Goal: Task Accomplishment & Management: Manage account settings

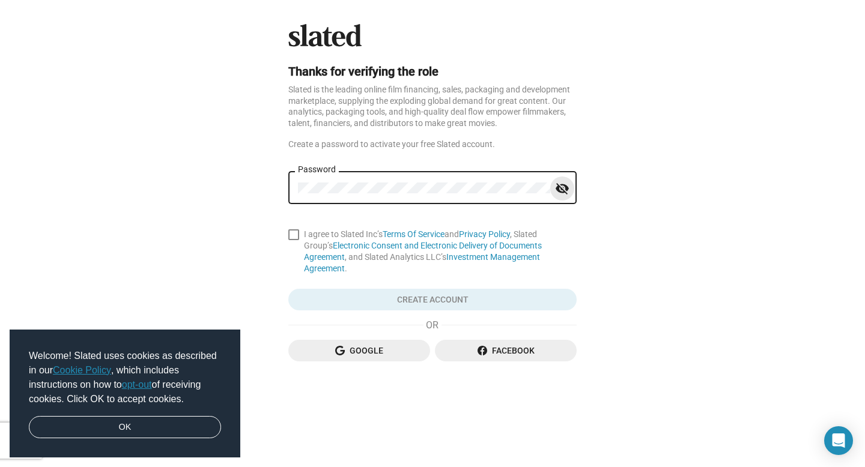
click at [558, 193] on mat-icon "visibility_off" at bounding box center [562, 189] width 14 height 19
click at [295, 237] on span at bounding box center [293, 234] width 11 height 11
click at [294, 240] on input "I agree to Slated Inc’s Terms Of Service and Privacy Policy , Slated Group’s El…" at bounding box center [293, 240] width 1 height 1
checkbox input "true"
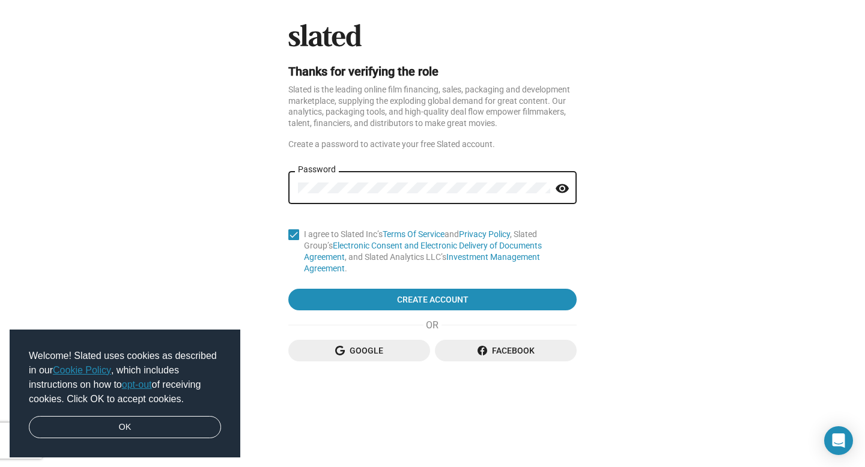
click at [292, 178] on div "Password visibility" at bounding box center [432, 186] width 288 height 35
click at [288, 289] on button "Create Account" at bounding box center [432, 300] width 288 height 22
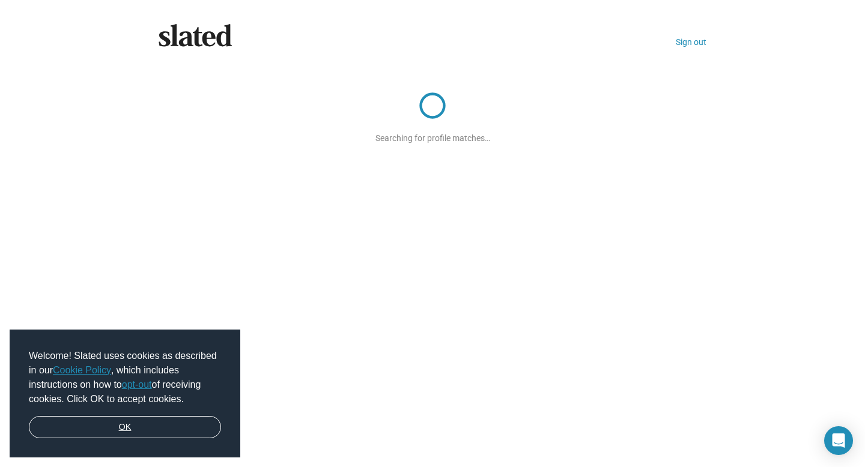
click at [179, 431] on link "OK" at bounding box center [125, 427] width 192 height 23
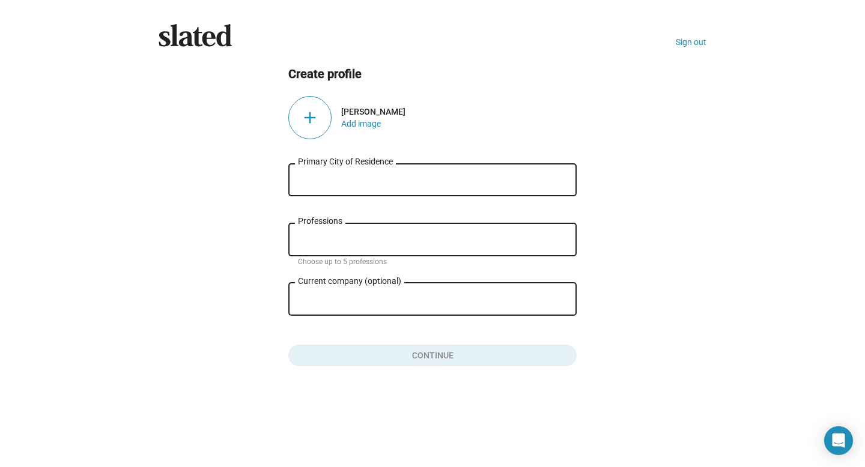
click at [322, 128] on div "add" at bounding box center [309, 117] width 43 height 43
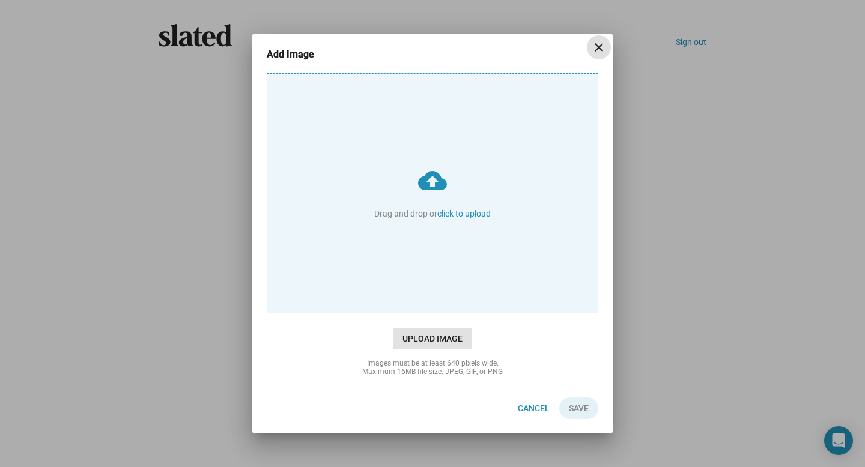
click at [438, 343] on span "Upload Image" at bounding box center [432, 339] width 79 height 22
click at [438, 313] on input "cloud_upload Drag and drop or click to upload" at bounding box center [432, 193] width 330 height 239
type input "C:\fakepath\IzziRojas'25Headshot.png"
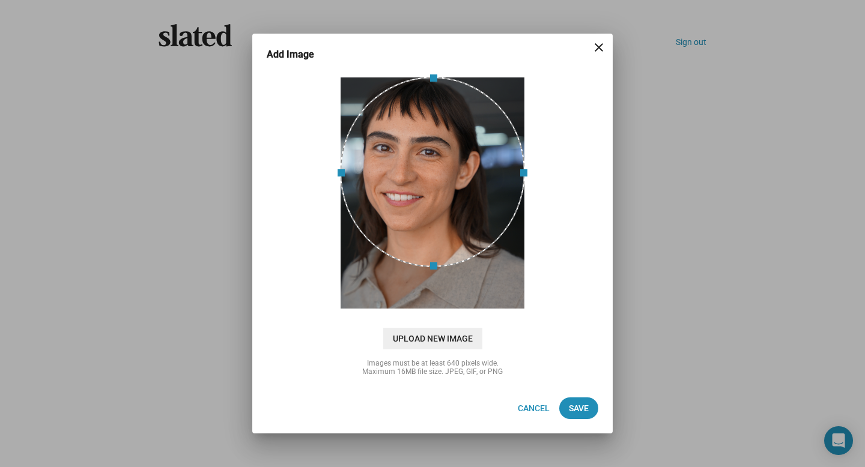
drag, startPoint x: 464, startPoint y: 179, endPoint x: 443, endPoint y: 148, distance: 38.0
click at [443, 148] on div at bounding box center [432, 172] width 185 height 190
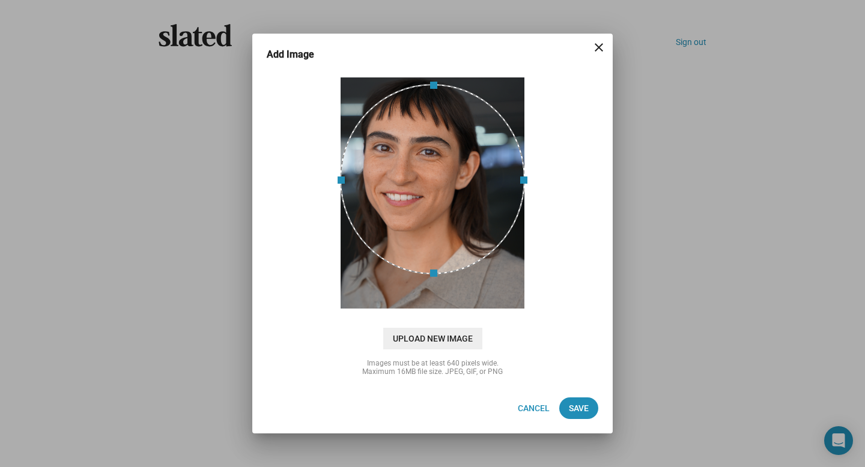
drag, startPoint x: 408, startPoint y: 124, endPoint x: 446, endPoint y: 132, distance: 37.9
click at [446, 132] on div at bounding box center [432, 179] width 185 height 190
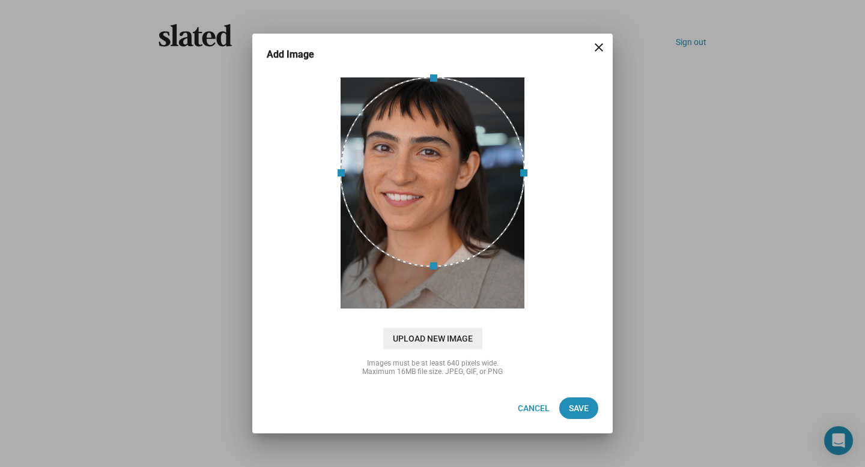
drag, startPoint x: 446, startPoint y: 132, endPoint x: 447, endPoint y: 68, distance: 63.1
click at [446, 71] on div "cloud_upload Drag and drop or click to upload Upload New Image Images must be a…" at bounding box center [432, 227] width 360 height 312
click at [579, 407] on span "Save" at bounding box center [579, 409] width 20 height 22
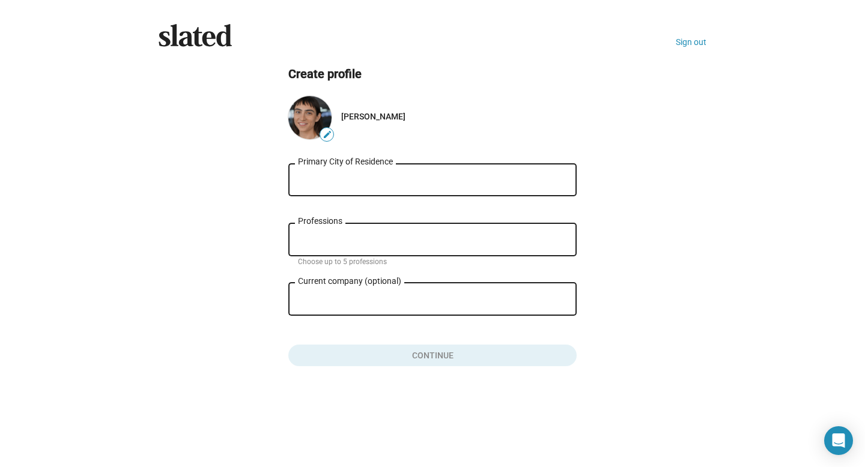
click at [370, 188] on div "Primary City of Residence" at bounding box center [432, 178] width 269 height 35
type input "l"
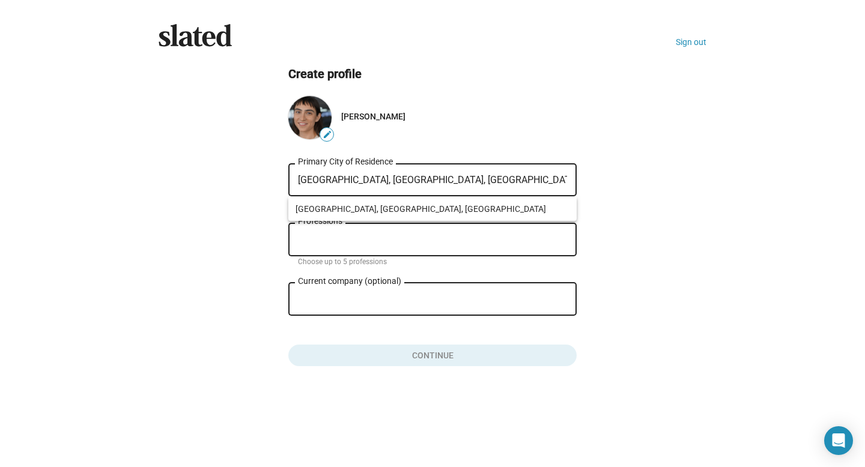
click at [340, 178] on input "Los Altos, CA, US" at bounding box center [432, 180] width 269 height 11
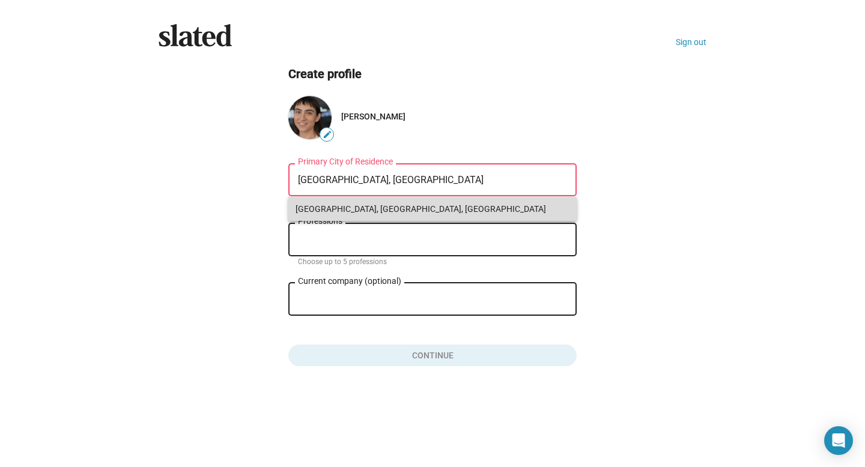
click at [340, 208] on span "Los Angeles, CA, USA" at bounding box center [432, 209] width 274 height 24
type input "Los Angeles, CA, USA"
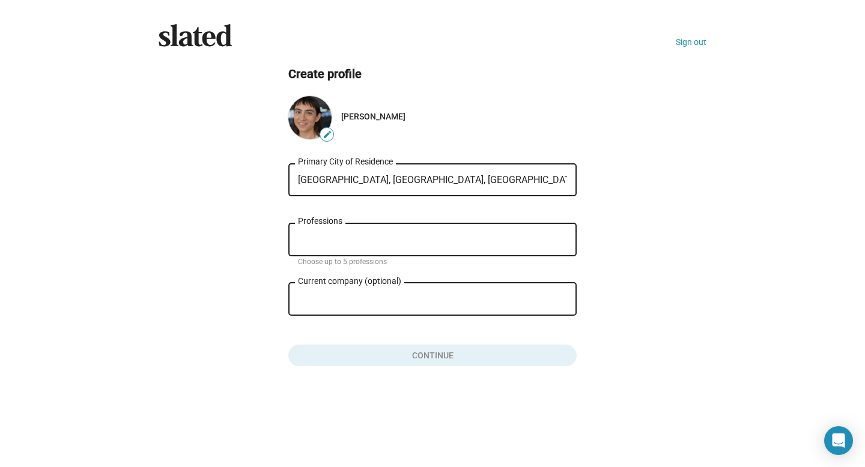
click at [351, 252] on div "Professions" at bounding box center [432, 238] width 269 height 35
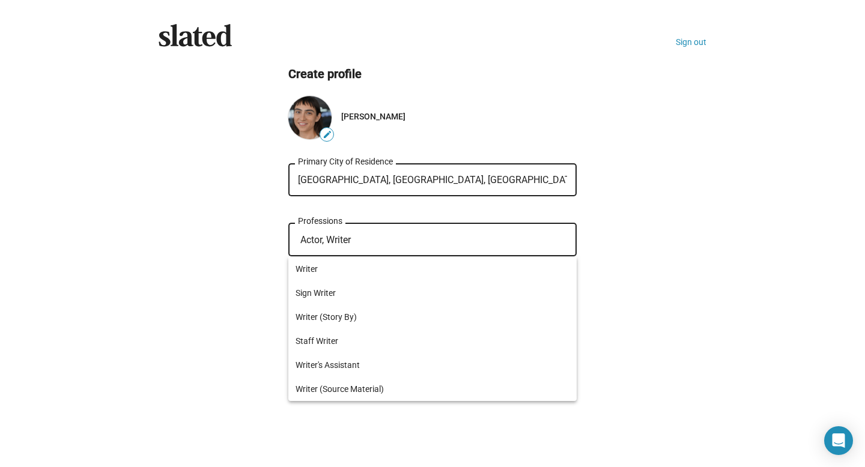
click at [338, 240] on input "Actor, Writer" at bounding box center [434, 240] width 269 height 11
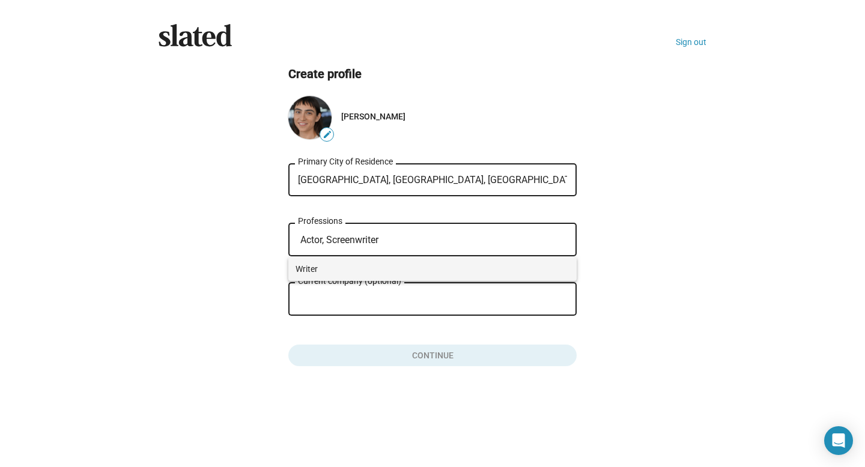
type input "Actor, Screenwriter"
click at [316, 262] on span "Writer" at bounding box center [432, 269] width 274 height 24
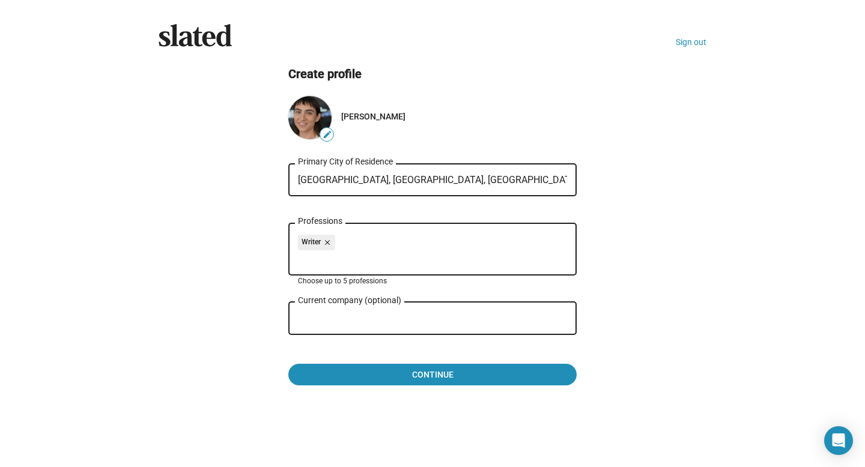
click at [322, 245] on mat-icon "close" at bounding box center [326, 242] width 11 height 11
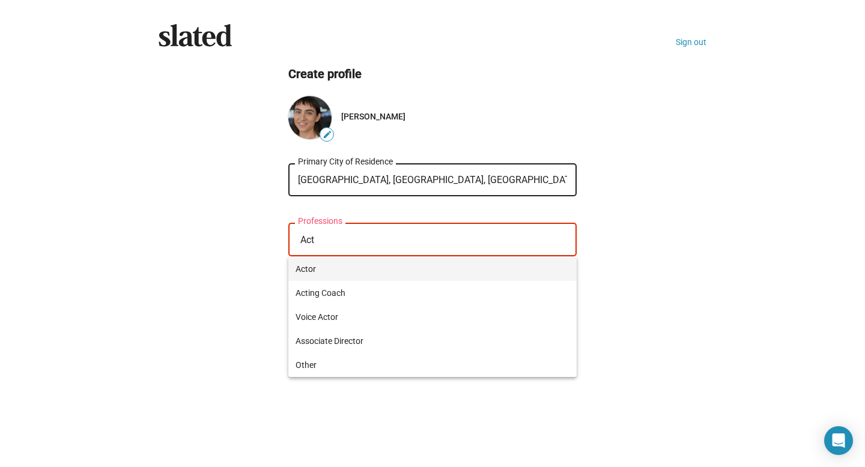
type input "Act"
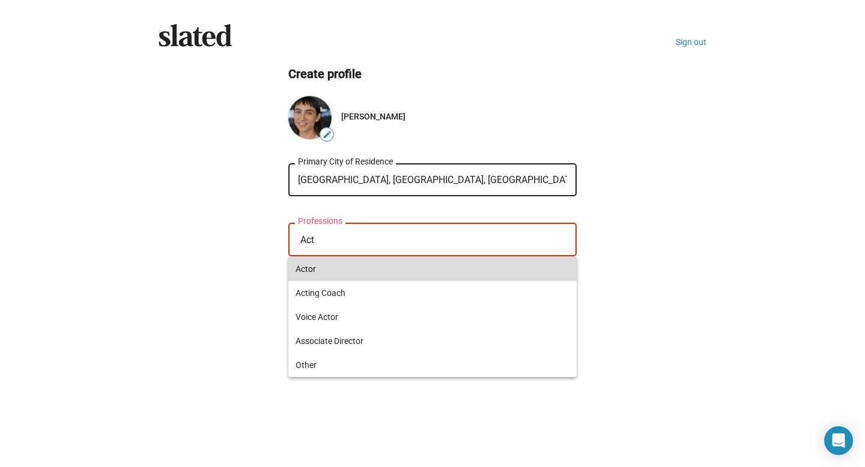
click at [317, 277] on span "Actor" at bounding box center [432, 269] width 274 height 24
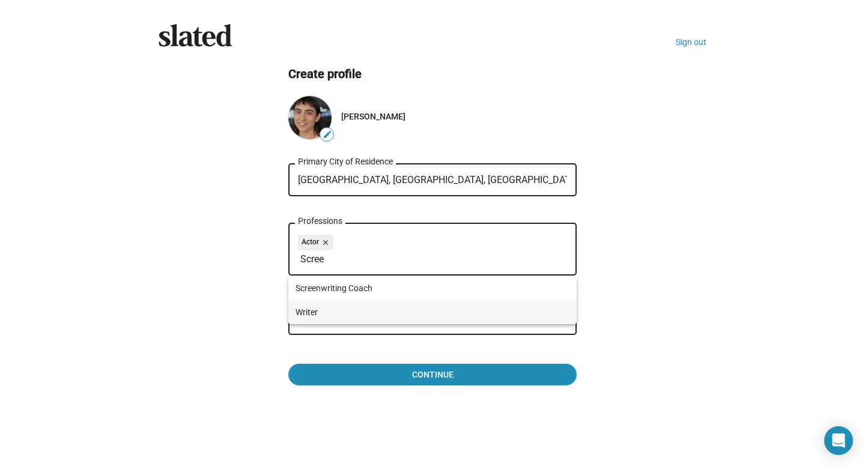
type input "Scree"
click at [337, 313] on span "Writer" at bounding box center [432, 312] width 274 height 24
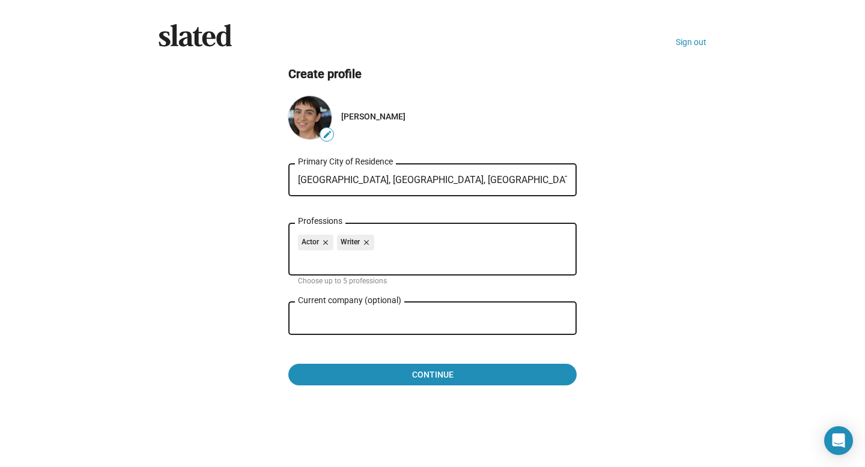
click at [261, 253] on ng-component "Create profile edit Izzi Rojas Los Angeles, CA, USA Primary City of Residence A…" at bounding box center [433, 226] width 548 height 320
click at [379, 323] on input "Current company (optional)" at bounding box center [424, 318] width 252 height 11
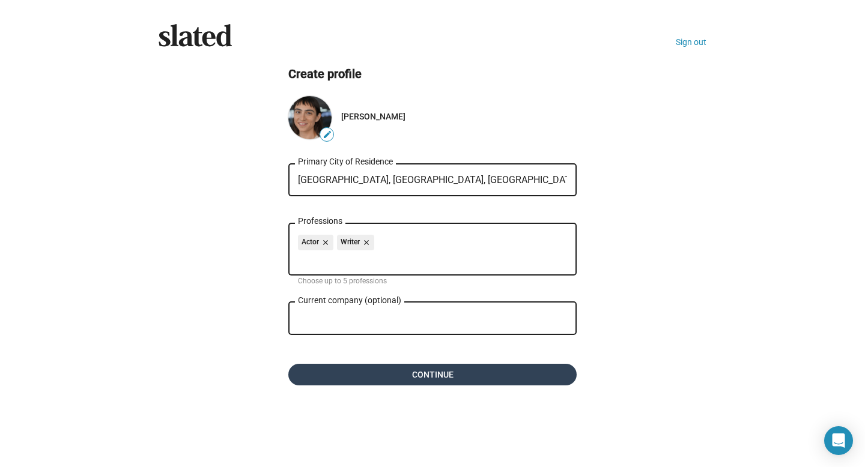
click at [405, 375] on span "Continue" at bounding box center [432, 375] width 269 height 22
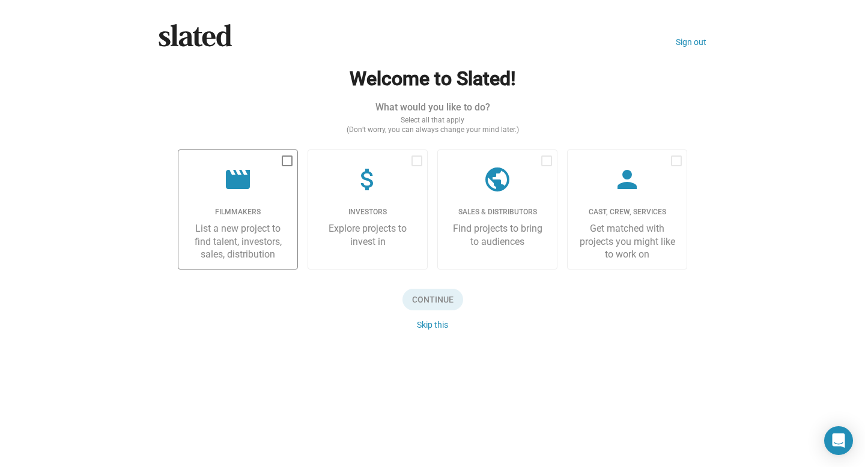
click at [285, 160] on span at bounding box center [287, 161] width 11 height 11
click at [286, 166] on input "checkbox" at bounding box center [286, 166] width 1 height 1
checkbox input "true"
click at [430, 308] on span "Continue" at bounding box center [432, 300] width 61 height 22
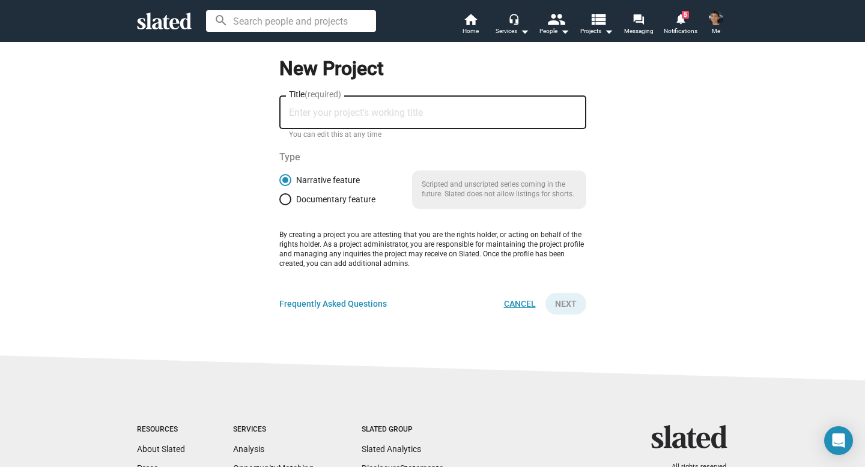
click at [527, 303] on span "Cancel" at bounding box center [520, 304] width 32 height 22
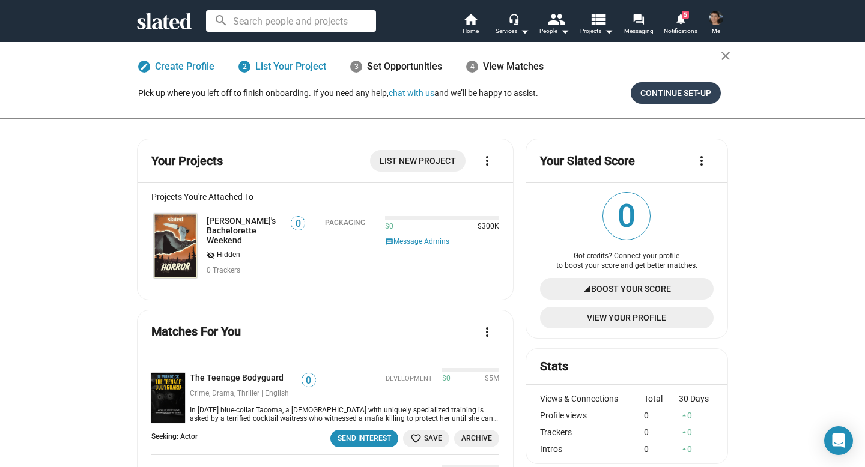
click at [696, 91] on span "Continue Set-up" at bounding box center [675, 93] width 71 height 22
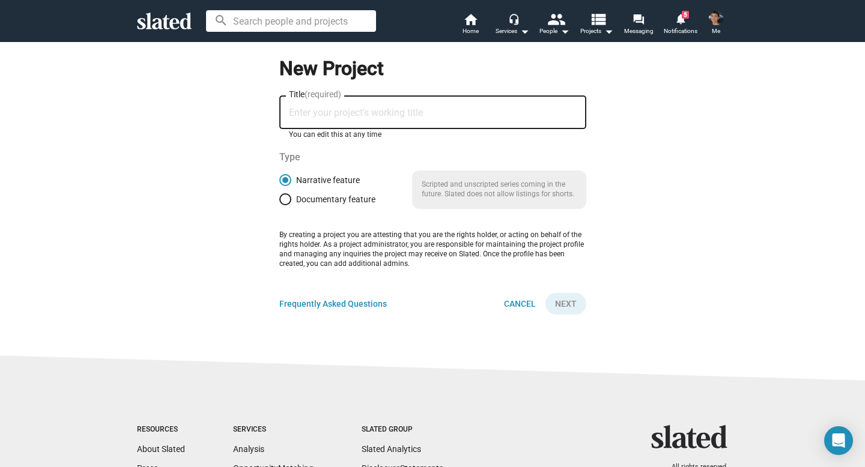
click at [356, 116] on input "Title (required)" at bounding box center [433, 112] width 288 height 11
type input "Changes"
click at [569, 313] on span "Next" at bounding box center [566, 304] width 22 height 22
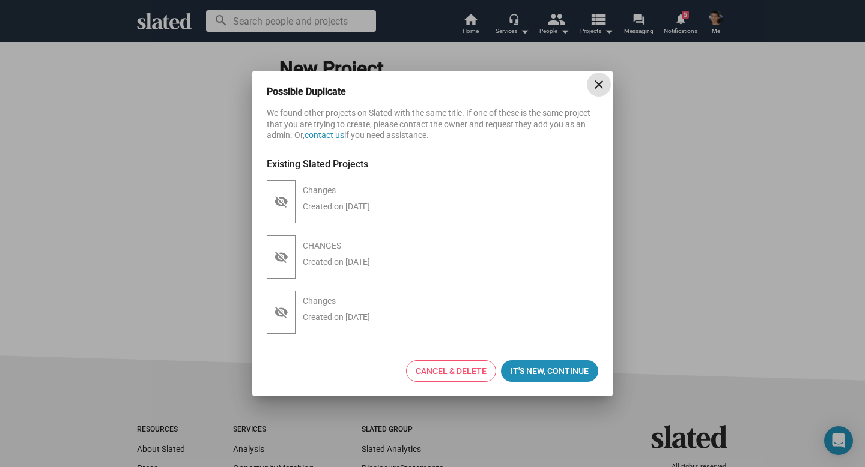
click at [597, 82] on mat-icon "close" at bounding box center [598, 84] width 14 height 14
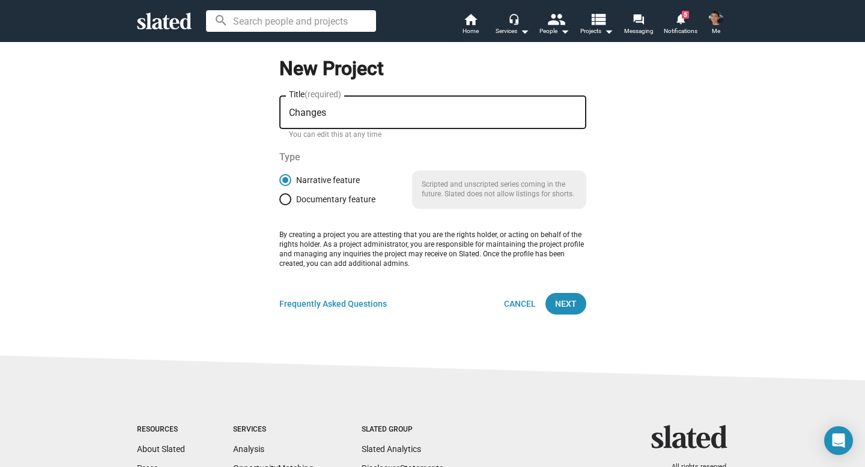
click at [363, 24] on input at bounding box center [291, 21] width 170 height 22
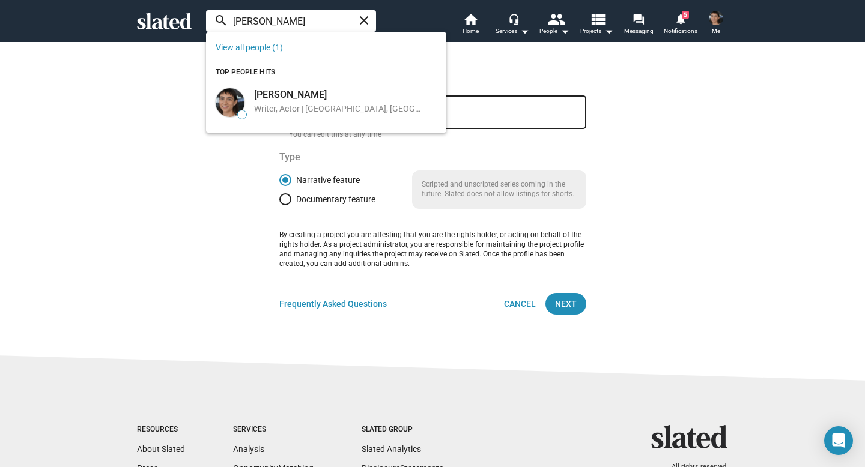
drag, startPoint x: 283, startPoint y: 15, endPoint x: 190, endPoint y: 13, distance: 93.7
click at [189, 14] on div "Izzi Rojas close search home Home headset_mic Services arrow_drop_down people P…" at bounding box center [432, 20] width 615 height 31
drag, startPoint x: 276, startPoint y: 25, endPoint x: 187, endPoint y: 23, distance: 88.3
click at [188, 23] on div "Izzi Rojas close search home Home headset_mic Services arrow_drop_down people P…" at bounding box center [432, 20] width 615 height 31
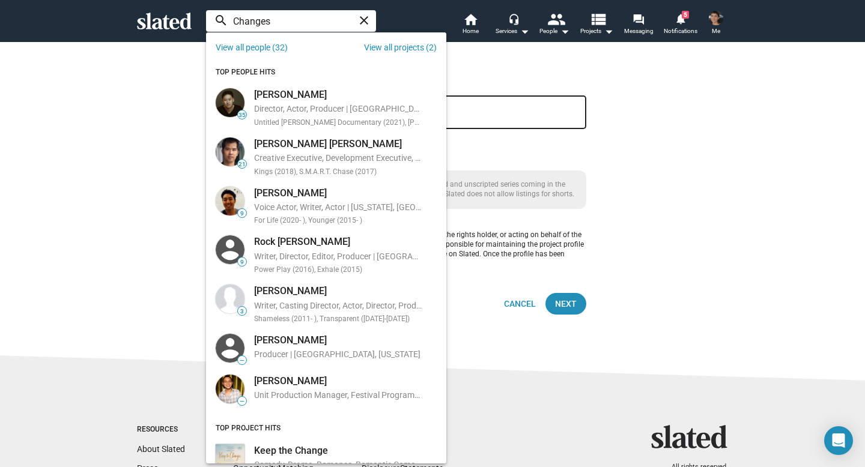
type input "Changes"
click at [395, 46] on link "View all projects (2)" at bounding box center [400, 48] width 73 height 10
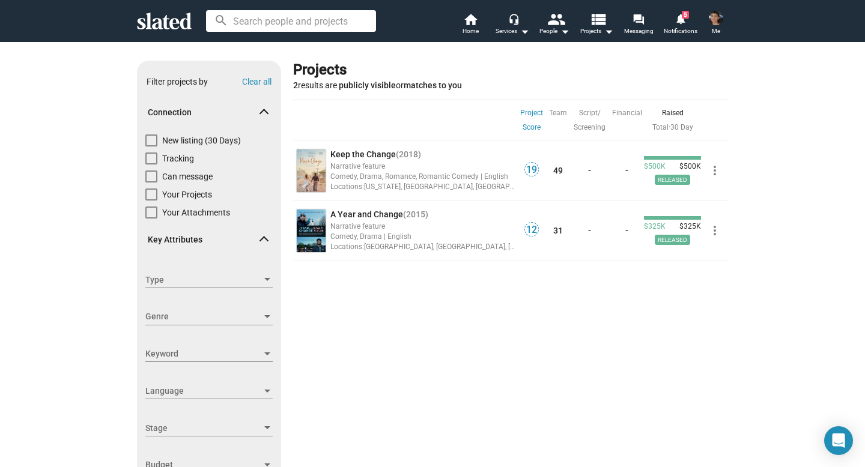
click at [716, 18] on img at bounding box center [716, 18] width 14 height 14
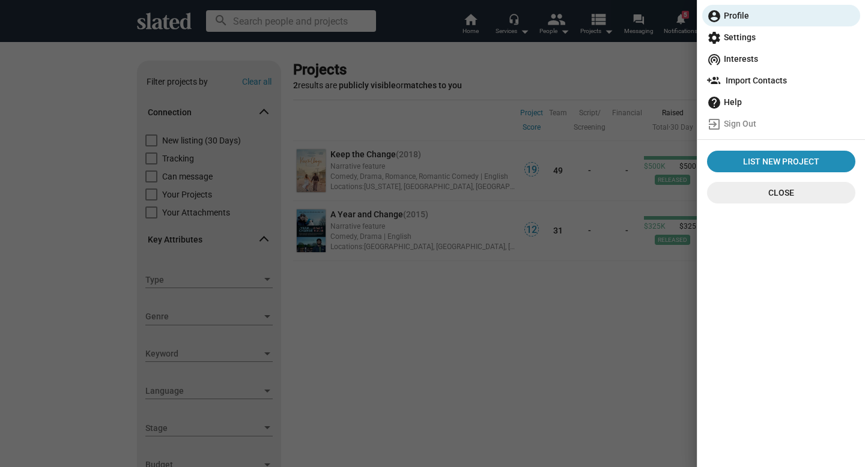
click at [613, 77] on div at bounding box center [432, 233] width 865 height 467
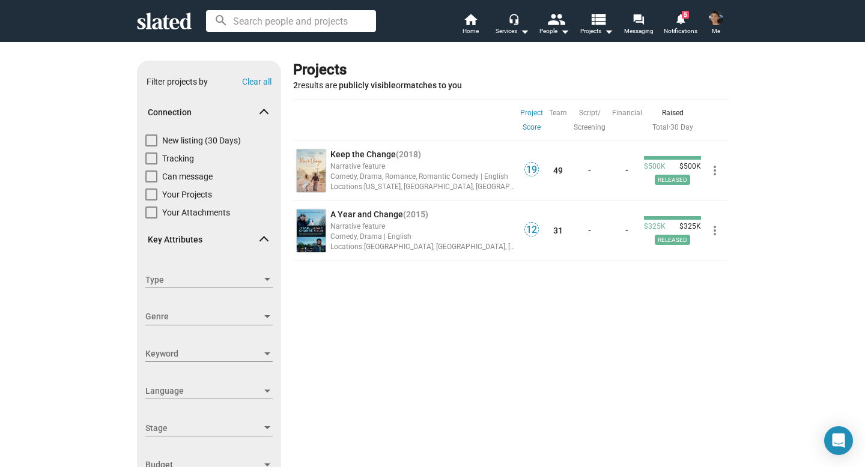
click at [710, 22] on img at bounding box center [716, 18] width 14 height 14
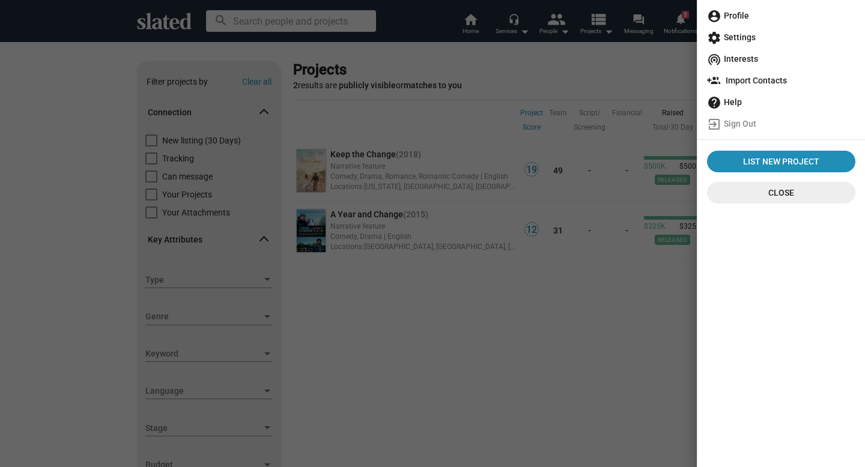
click at [736, 13] on span "account_circle Profile" at bounding box center [781, 16] width 148 height 22
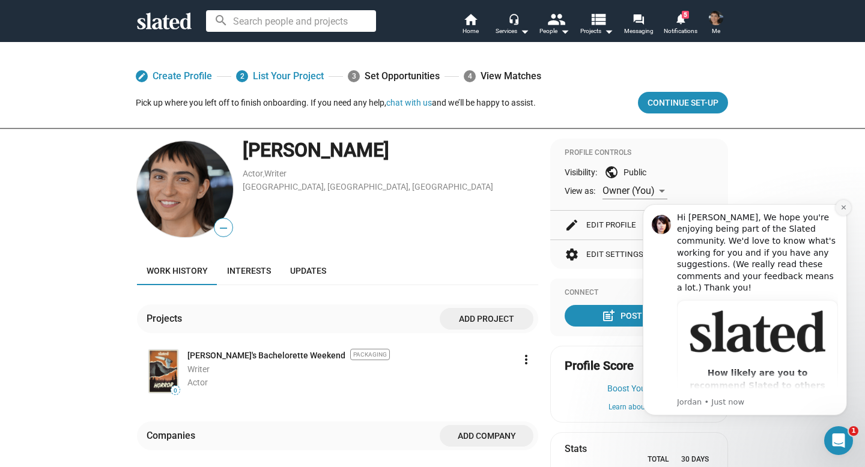
click at [841, 205] on icon "Dismiss notification" at bounding box center [843, 207] width 7 height 7
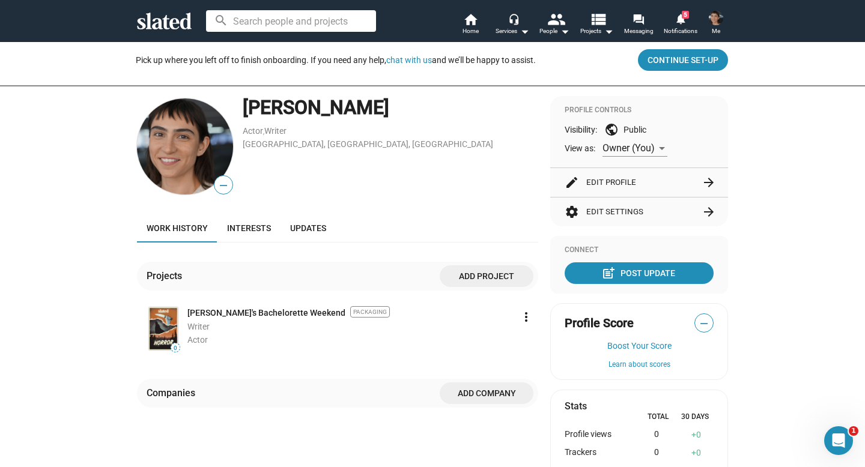
scroll to position [39, 0]
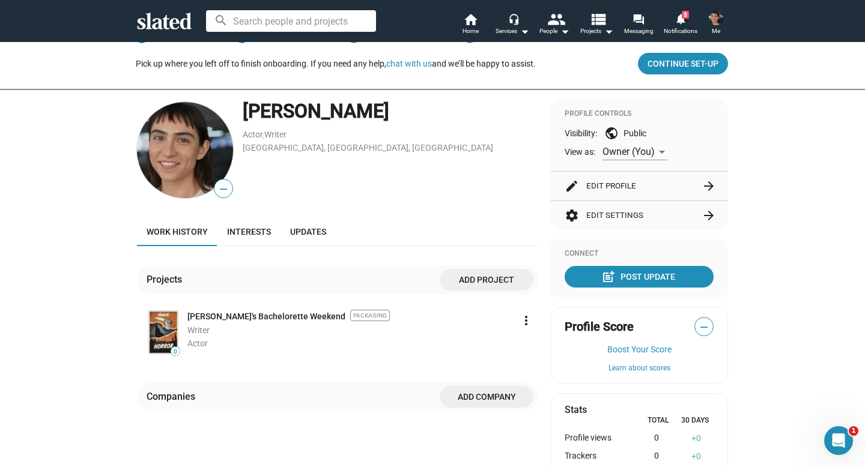
click at [664, 192] on button "edit Edit Profile arrow_forward" at bounding box center [638, 186] width 149 height 29
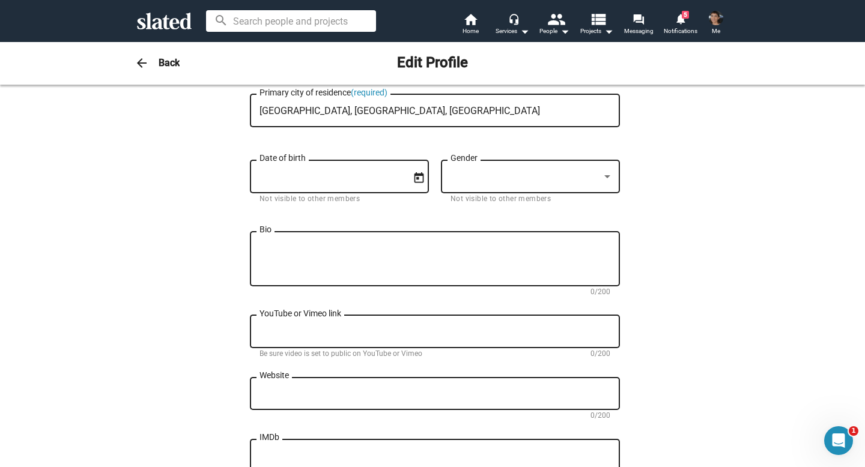
scroll to position [298, 0]
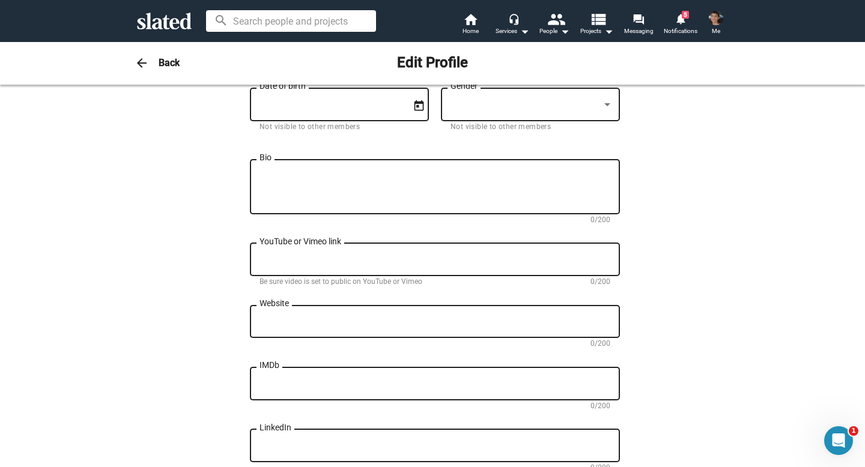
click at [411, 385] on textarea "IMDb" at bounding box center [434, 384] width 351 height 11
paste textarea "[URL][DOMAIN_NAME]"
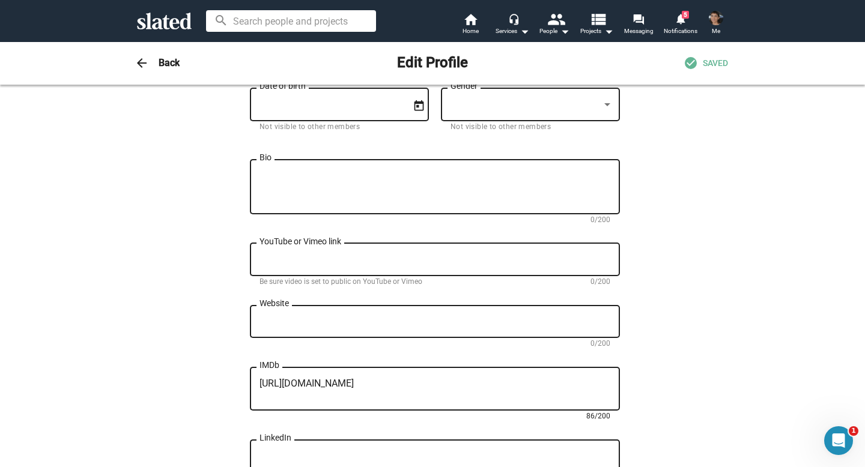
type textarea "[URL][DOMAIN_NAME]"
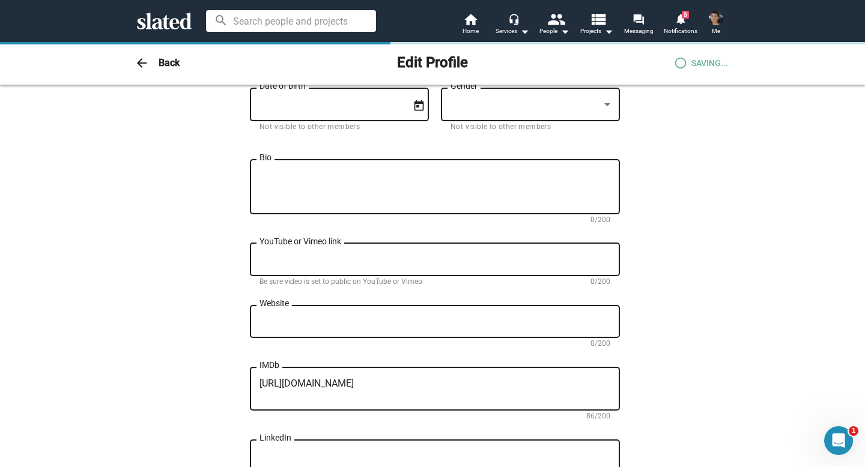
click at [319, 330] on div "Website" at bounding box center [434, 320] width 351 height 35
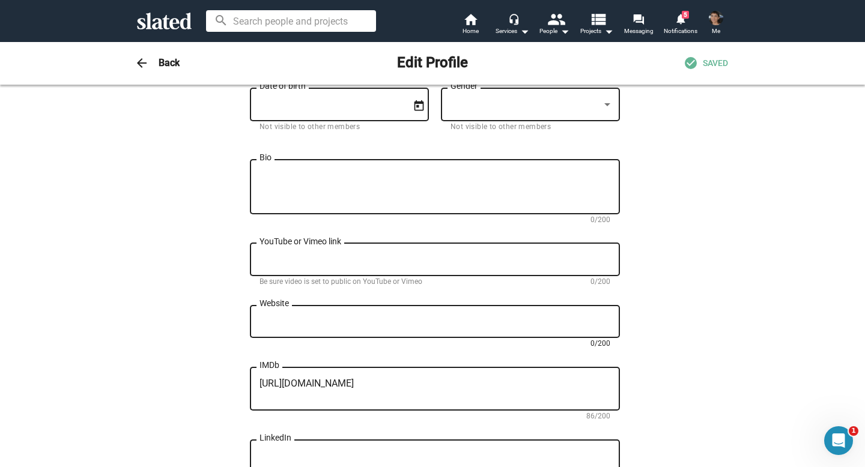
paste textarea "[URL][DOMAIN_NAME]"
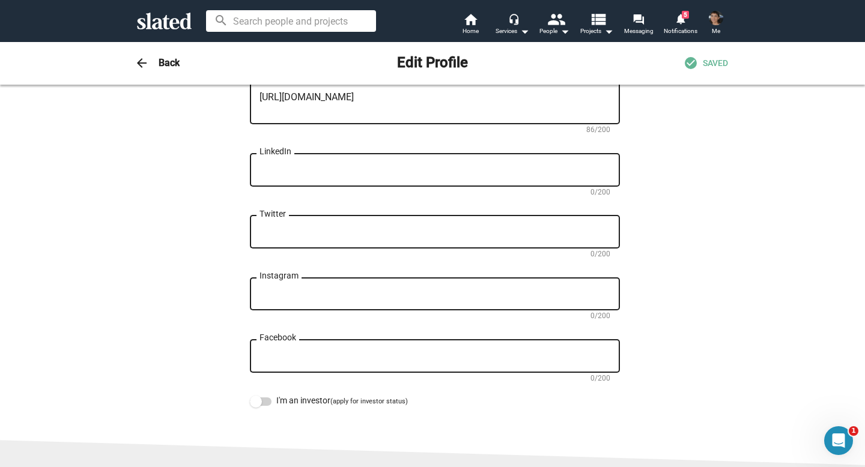
scroll to position [588, 0]
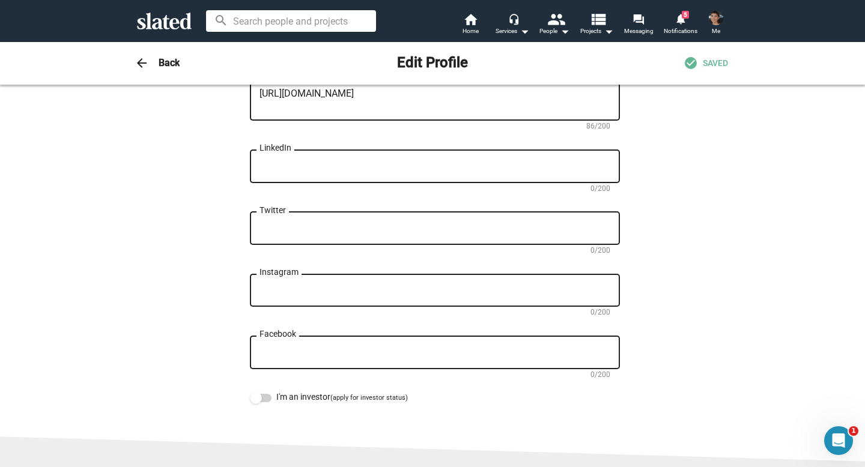
type textarea "[URL][DOMAIN_NAME]"
click at [329, 307] on div "Instagram" at bounding box center [434, 288] width 351 height 35
paste textarea "[URL][DOMAIN_NAME]"
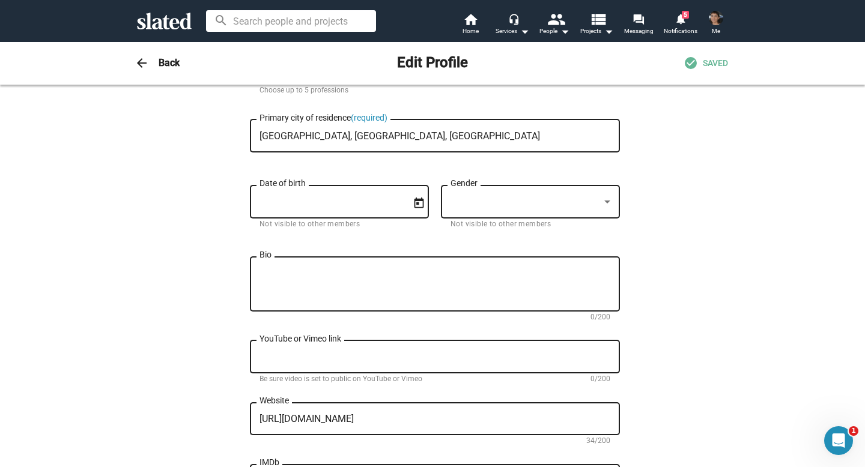
scroll to position [200, 0]
type textarea "[URL][DOMAIN_NAME]"
click at [309, 292] on textarea "Bio" at bounding box center [434, 285] width 351 height 32
click at [294, 276] on textarea "I am origonal, I tear down norms, I cannot wait to work with you." at bounding box center [434, 285] width 351 height 32
type textarea "I am original, I tear down norms, I cannot wait to work with you."
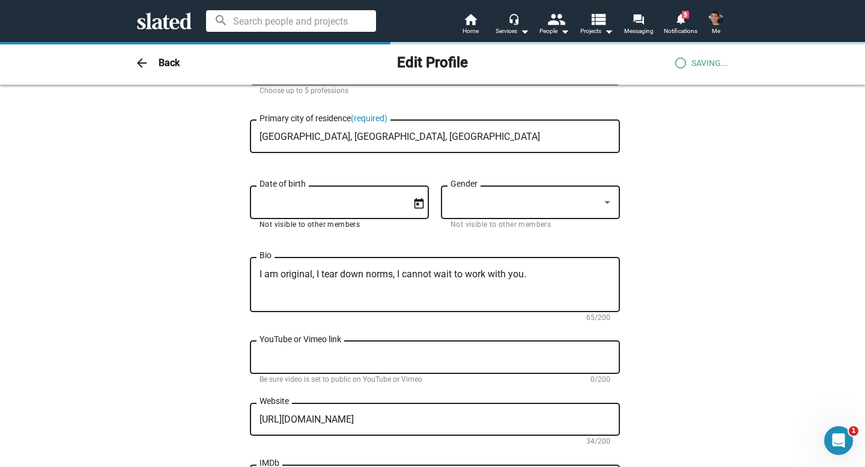
click at [318, 200] on input "Date of birth" at bounding box center [330, 203] width 143 height 11
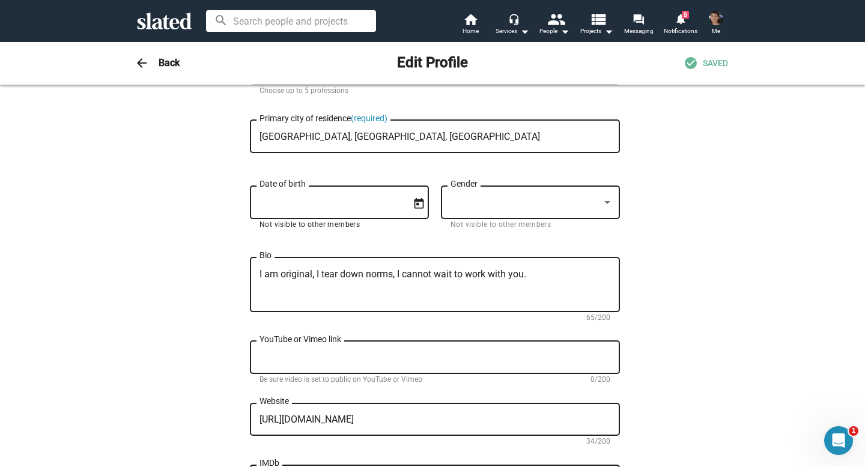
click at [508, 205] on div at bounding box center [524, 202] width 149 height 13
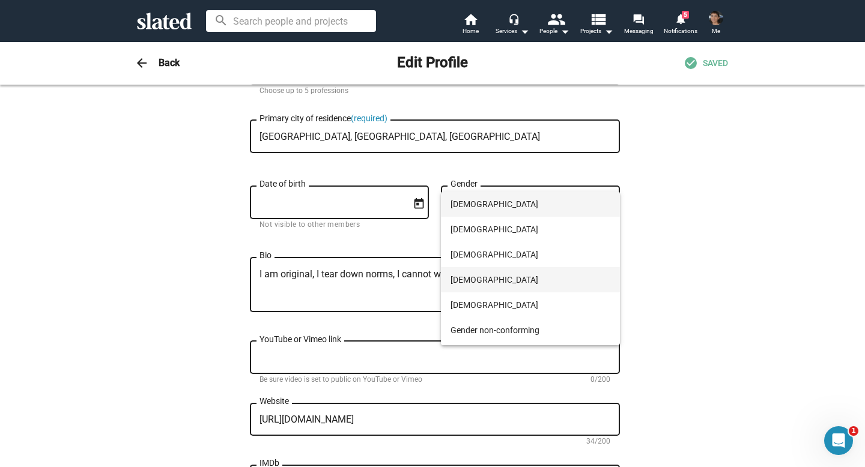
click at [484, 279] on span "[DEMOGRAPHIC_DATA]" at bounding box center [530, 279] width 160 height 25
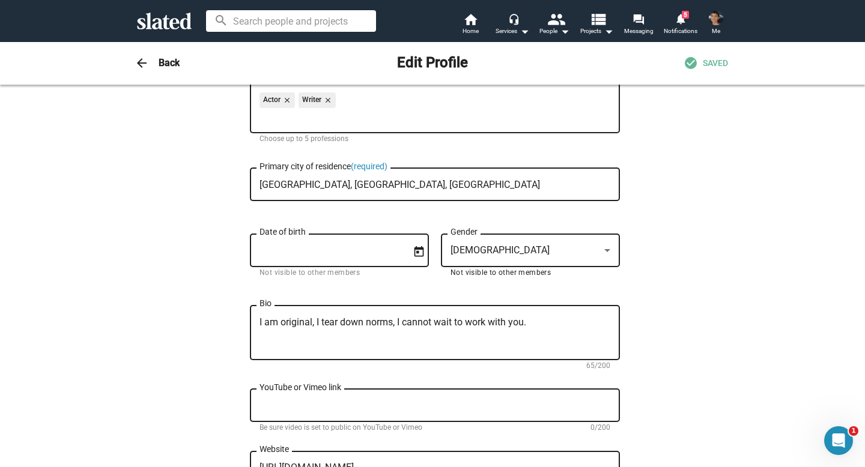
scroll to position [0, 0]
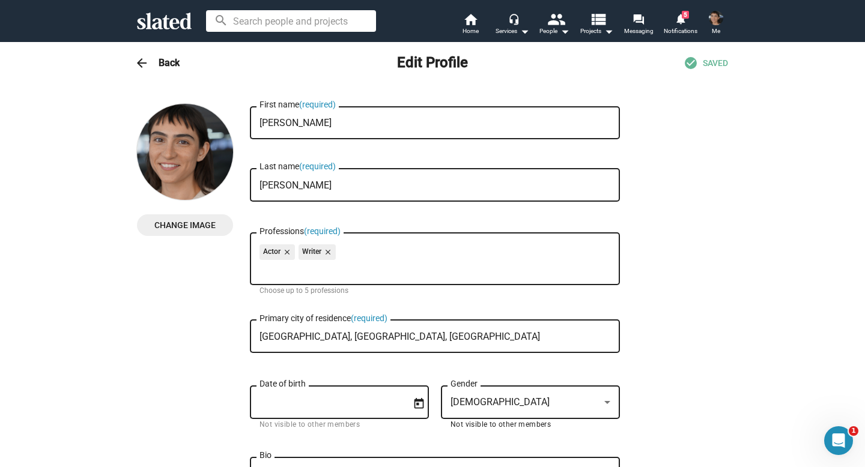
click at [211, 224] on span "Change Image" at bounding box center [185, 225] width 77 height 22
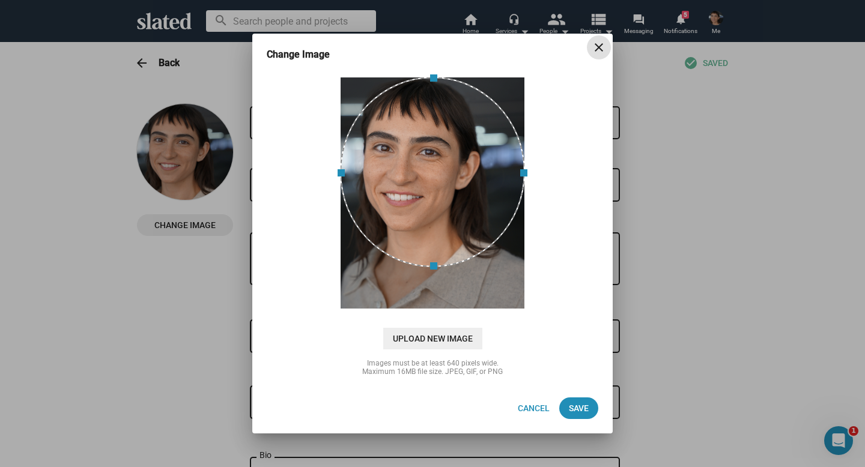
drag, startPoint x: 398, startPoint y: 190, endPoint x: 411, endPoint y: 162, distance: 31.2
click at [411, 162] on div at bounding box center [432, 172] width 185 height 190
drag, startPoint x: 340, startPoint y: 174, endPoint x: 343, endPoint y: 180, distance: 7.0
click at [343, 180] on span at bounding box center [343, 167] width 13 height 168
drag, startPoint x: 436, startPoint y: 175, endPoint x: 422, endPoint y: 175, distance: 13.8
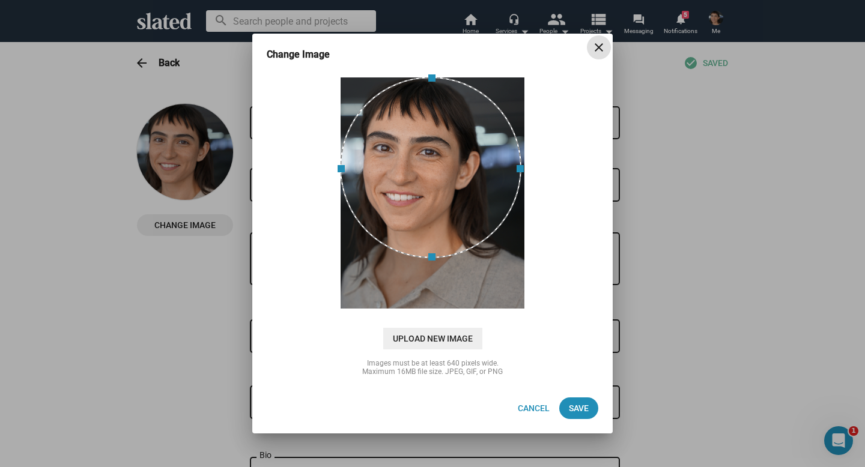
click at [422, 175] on div at bounding box center [430, 167] width 181 height 181
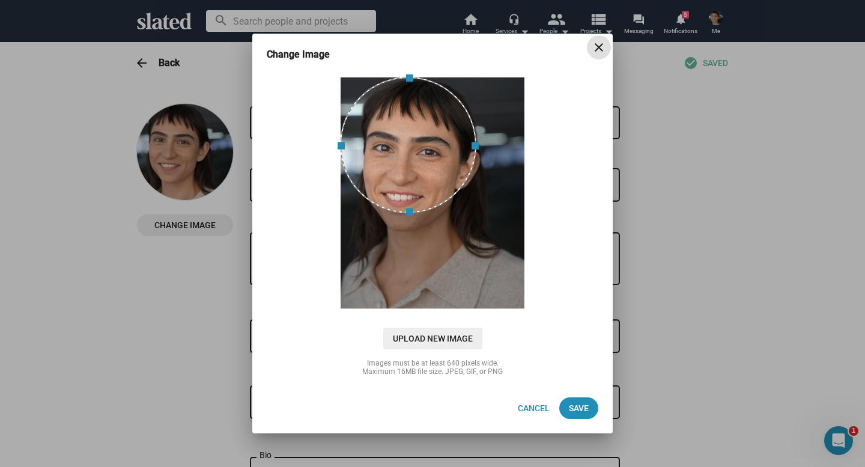
drag, startPoint x: 519, startPoint y: 170, endPoint x: 474, endPoint y: 170, distance: 45.0
click at [474, 170] on span at bounding box center [476, 144] width 13 height 123
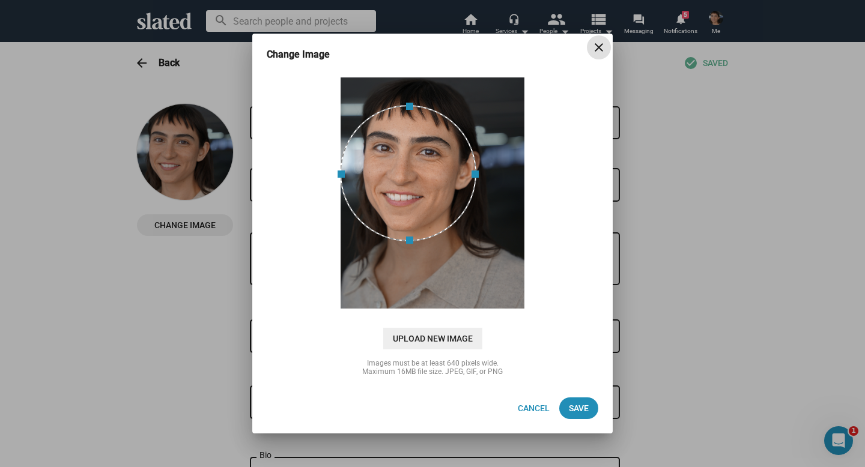
drag, startPoint x: 453, startPoint y: 166, endPoint x: 453, endPoint y: 194, distance: 28.2
click at [453, 194] on div at bounding box center [408, 173] width 136 height 136
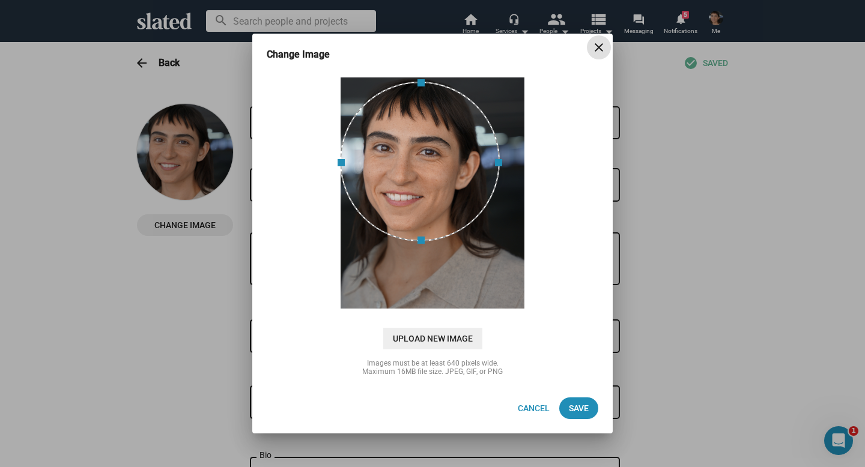
drag, startPoint x: 410, startPoint y: 105, endPoint x: 409, endPoint y: 82, distance: 23.4
click at [409, 82] on span at bounding box center [419, 81] width 147 height 13
drag, startPoint x: 421, startPoint y: 80, endPoint x: 423, endPoint y: 72, distance: 8.7
click at [423, 72] on div "cloud_upload Drag and drop or click to upload Upload New Image Images must be a…" at bounding box center [432, 227] width 360 height 312
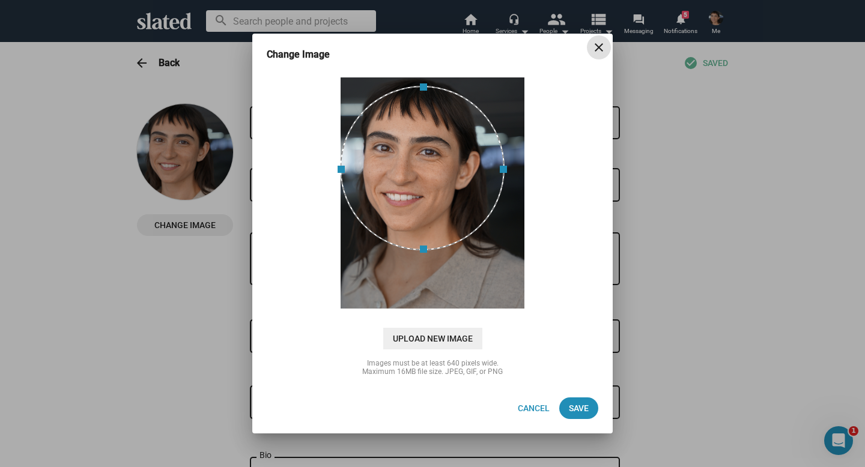
drag, startPoint x: 420, startPoint y: 121, endPoint x: 407, endPoint y: 129, distance: 16.2
click at [407, 129] on div at bounding box center [422, 168] width 165 height 165
click at [574, 405] on span "Save" at bounding box center [579, 409] width 20 height 22
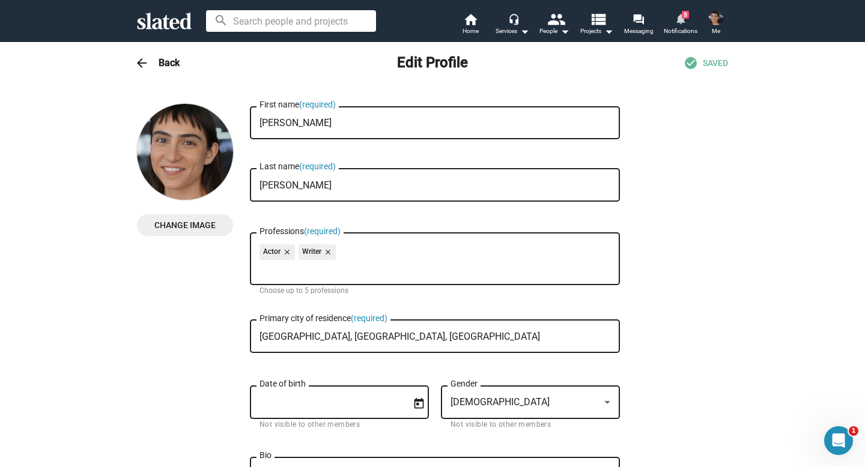
click at [682, 20] on mat-icon "notifications" at bounding box center [679, 18] width 11 height 11
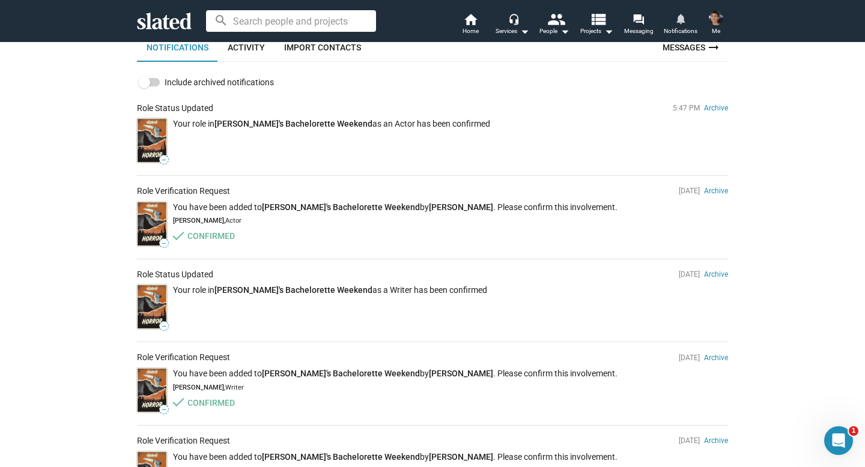
scroll to position [159, 0]
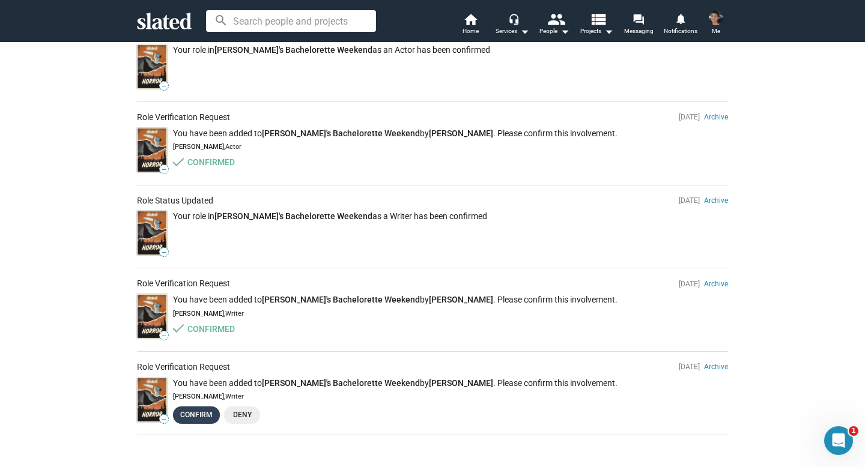
click at [198, 422] on link "Confirm" at bounding box center [196, 415] width 47 height 17
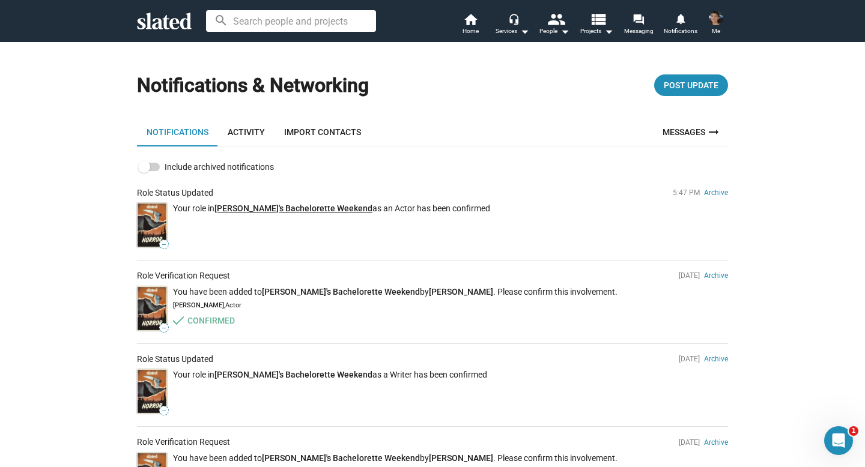
click at [240, 204] on link "[PERSON_NAME]'s Bachelorette Weekend" at bounding box center [293, 209] width 158 height 10
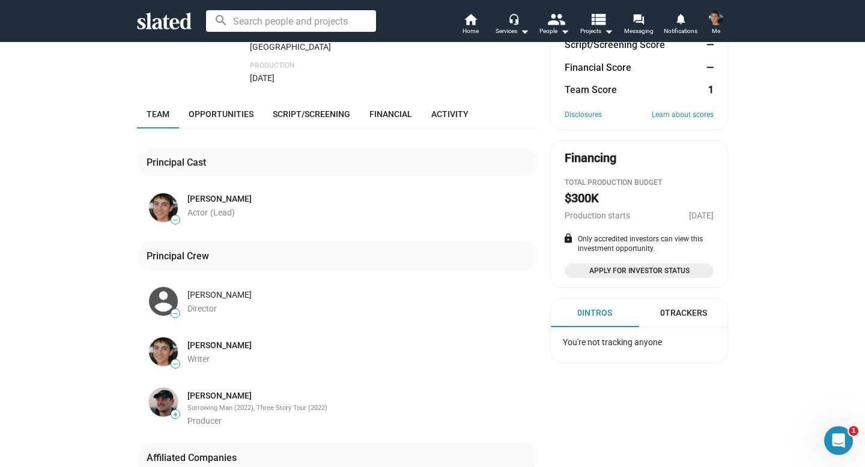
scroll to position [191, 0]
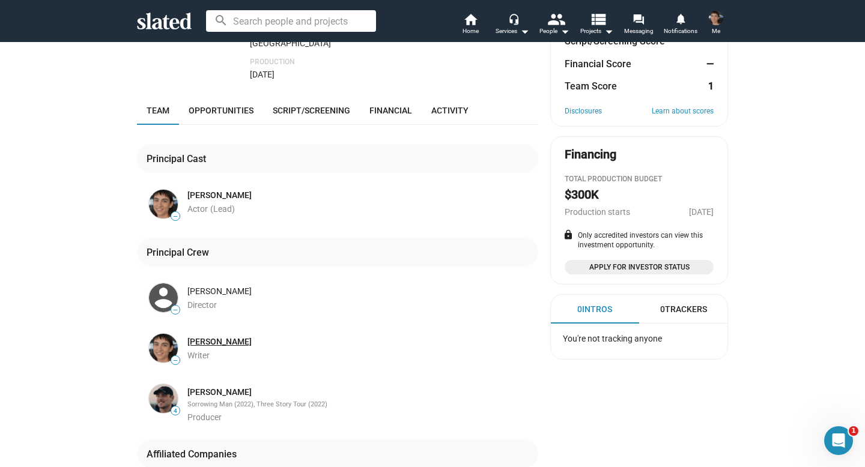
click at [201, 336] on link "[PERSON_NAME]" at bounding box center [219, 341] width 64 height 11
